Goal: Transaction & Acquisition: Purchase product/service

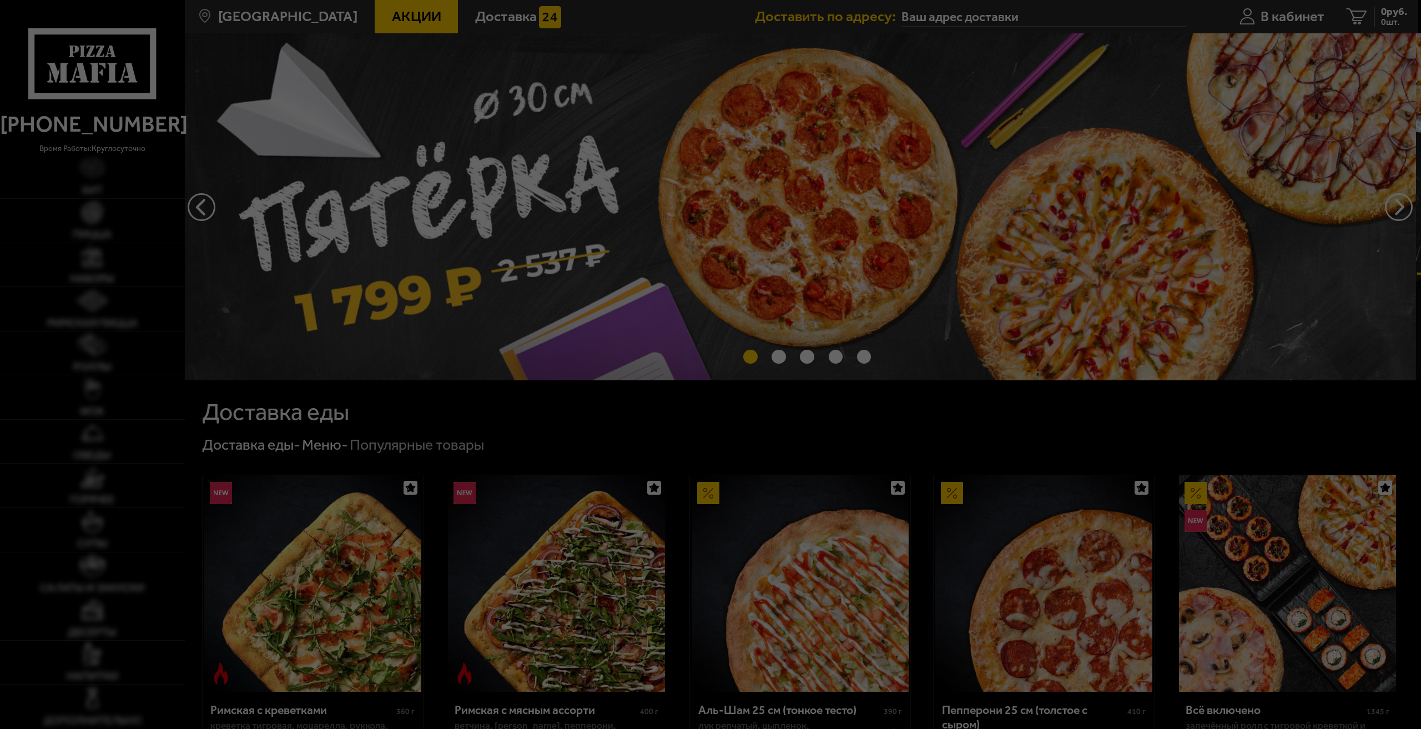
type input "[STREET_ADDRESS]"
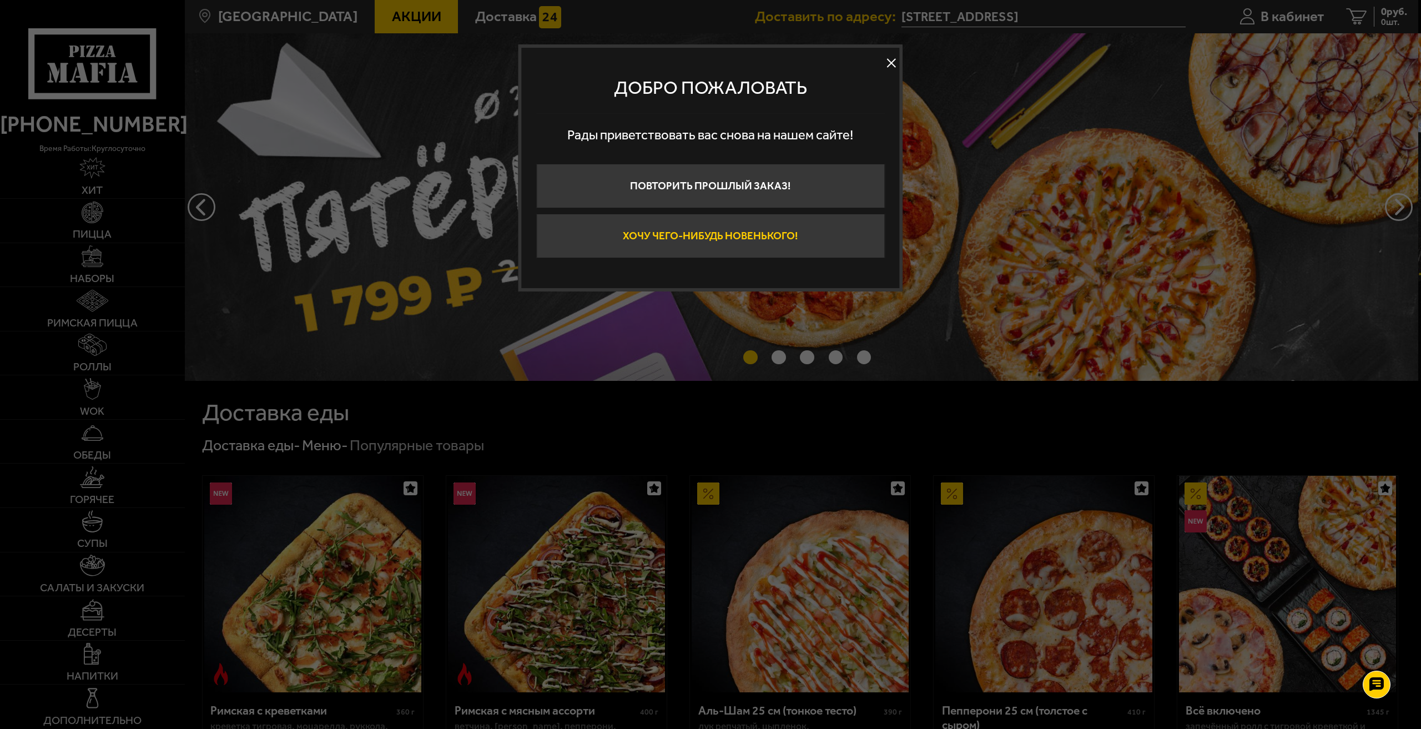
click at [728, 231] on button "Хочу чего-нибудь новенького!" at bounding box center [710, 236] width 349 height 44
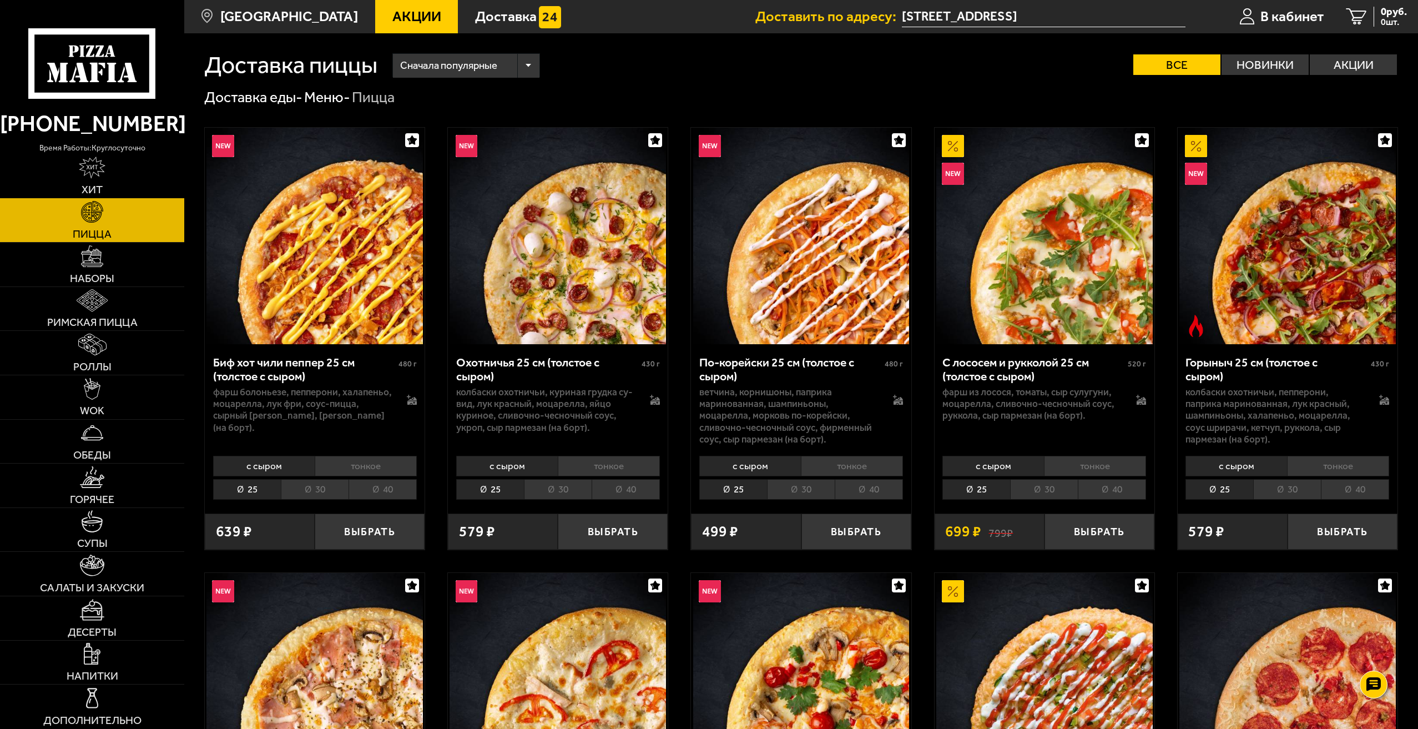
click at [104, 180] on link "Хит" at bounding box center [92, 176] width 184 height 44
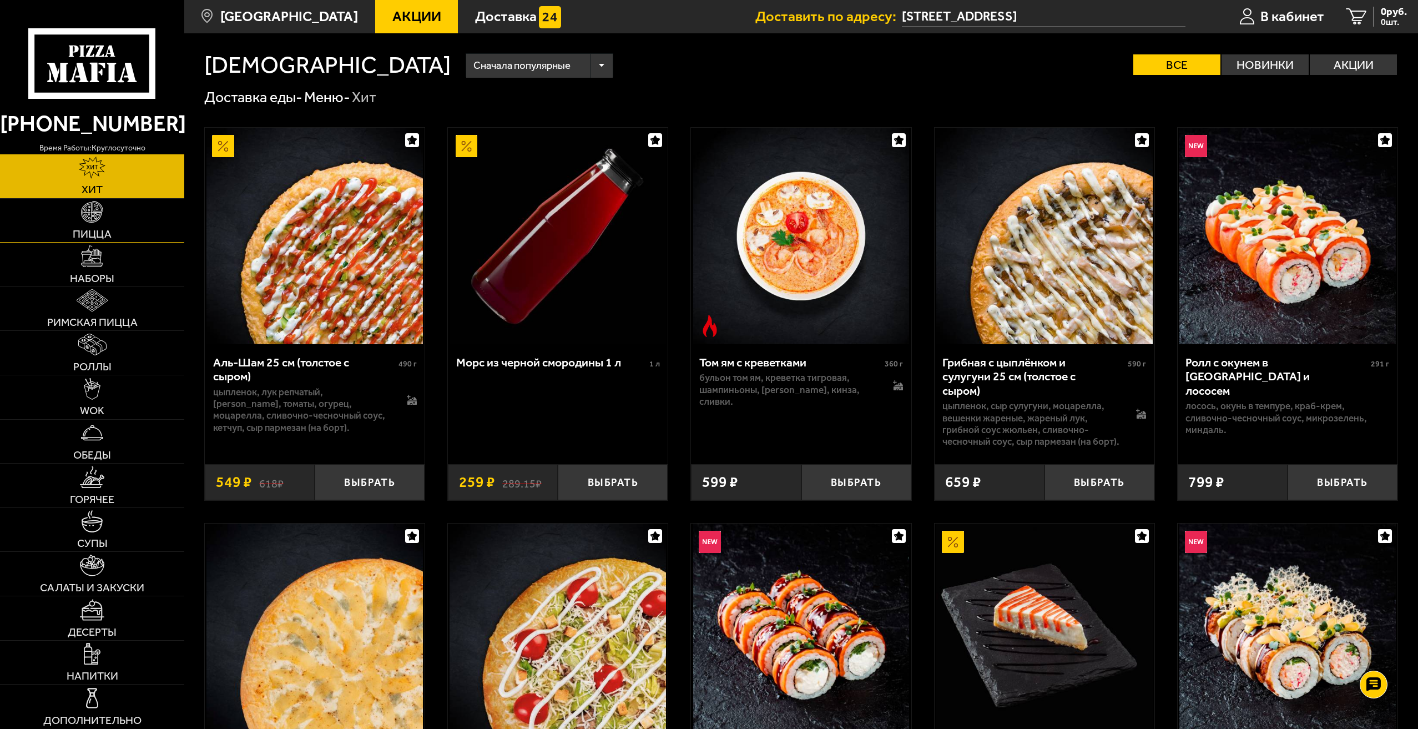
click at [110, 229] on span "Пицца" at bounding box center [92, 234] width 39 height 11
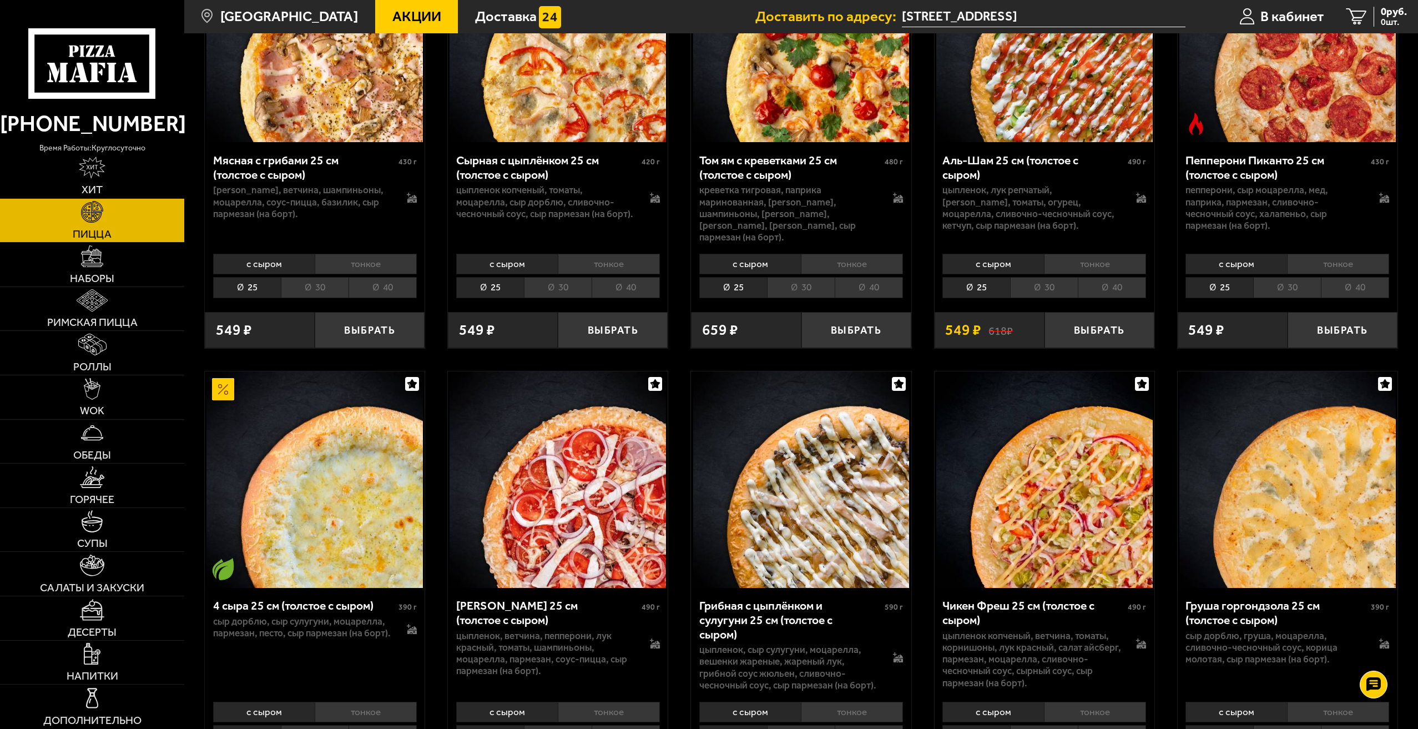
scroll to position [666, 0]
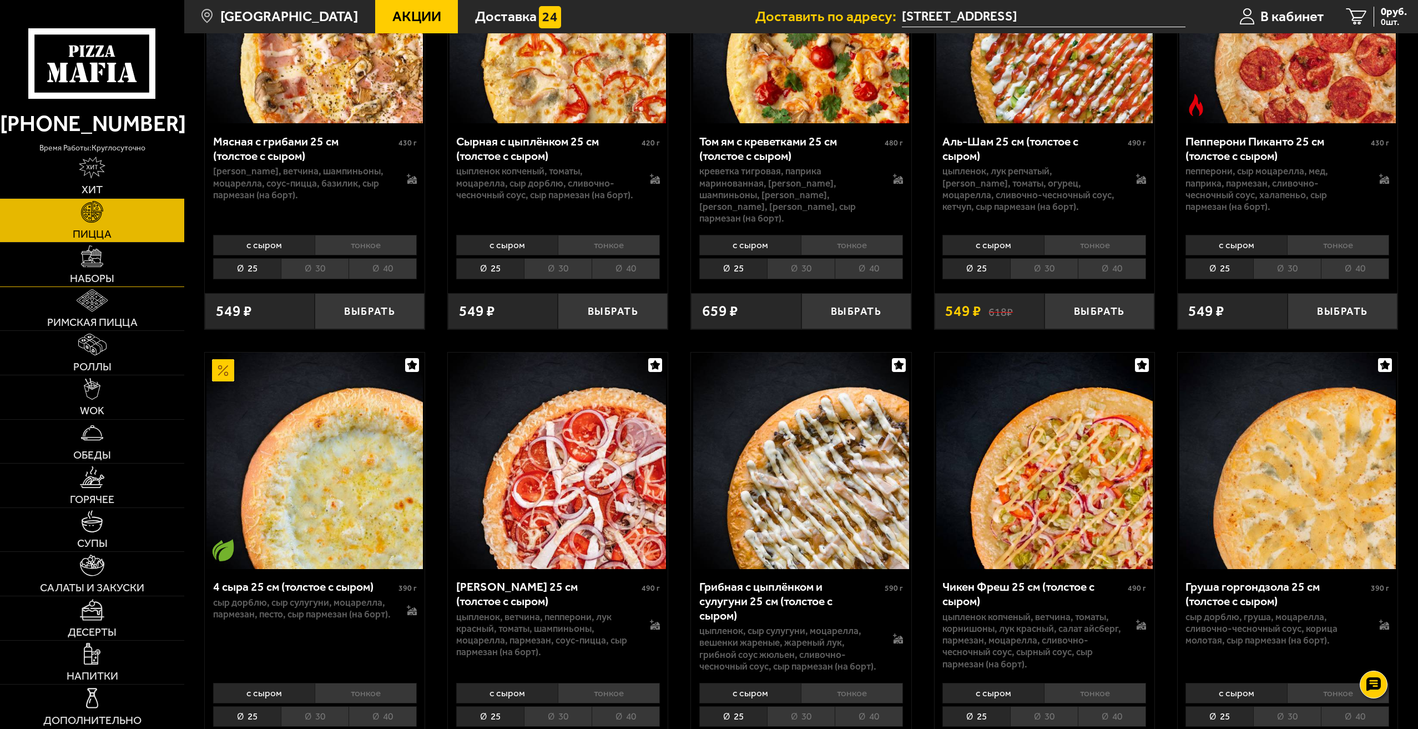
click at [93, 266] on img at bounding box center [92, 256] width 22 height 22
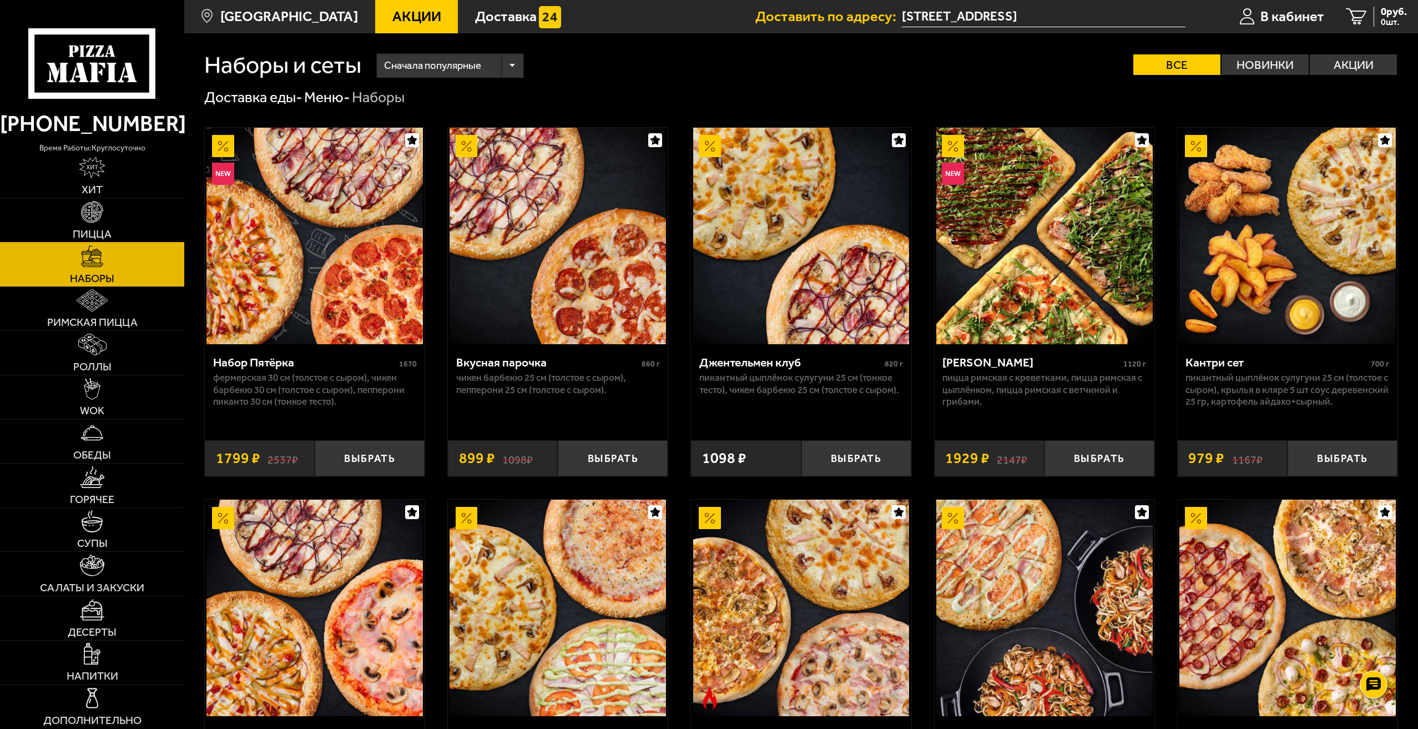
click at [102, 213] on img at bounding box center [92, 212] width 22 height 22
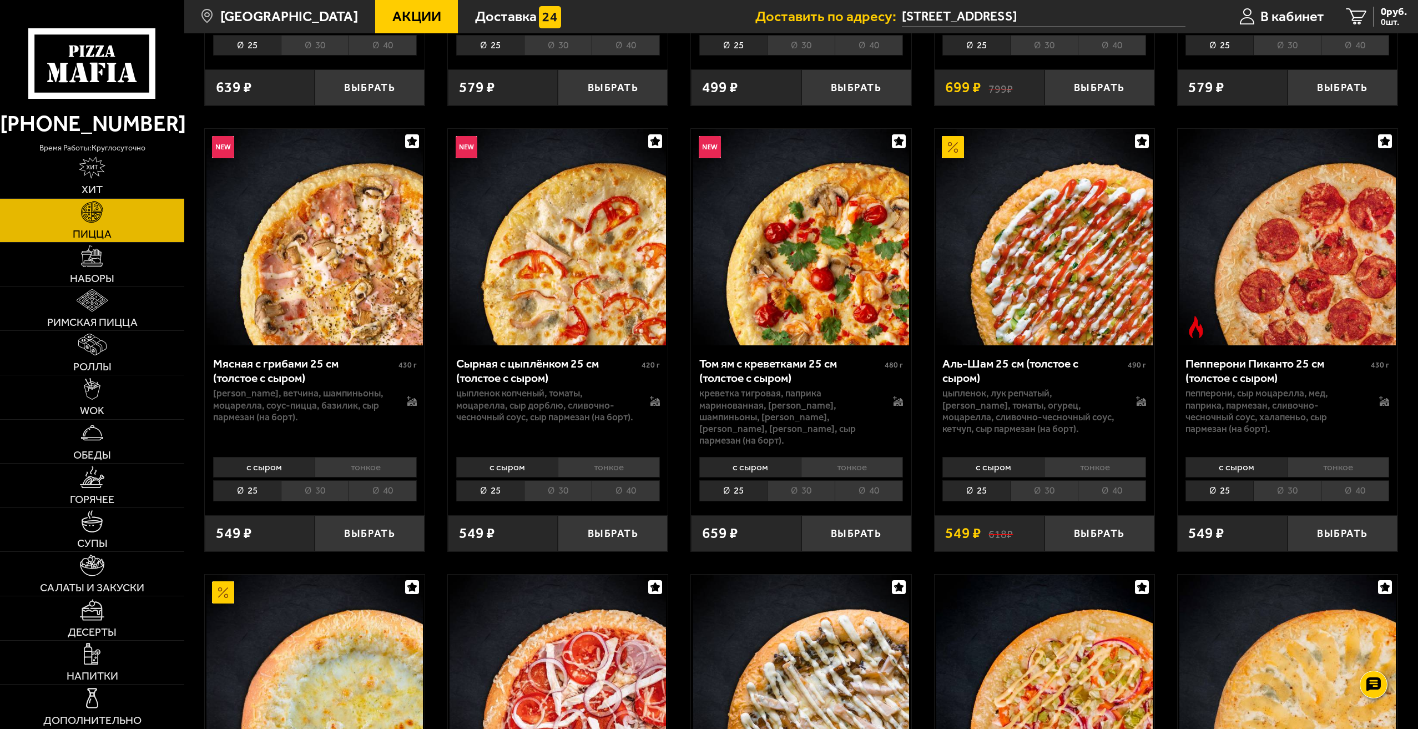
scroll to position [167, 0]
